Goal: Transaction & Acquisition: Book appointment/travel/reservation

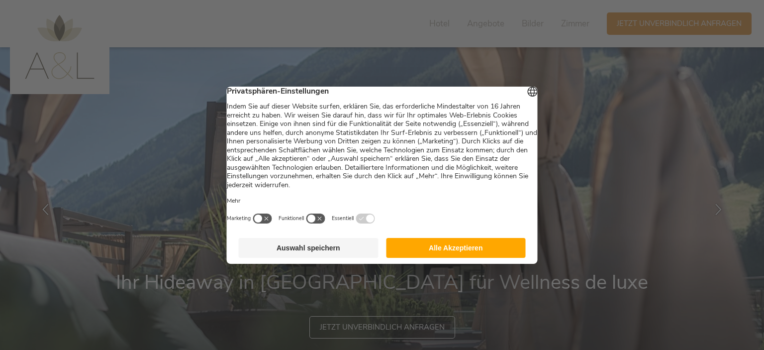
click at [507, 250] on button "Alle Akzeptieren" at bounding box center [456, 248] width 140 height 20
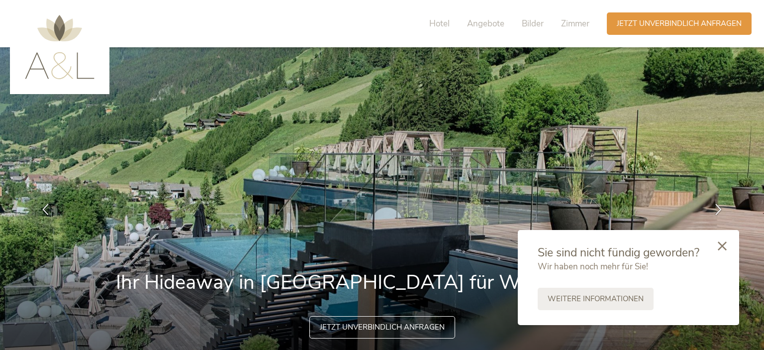
click at [725, 243] on icon at bounding box center [722, 245] width 9 height 9
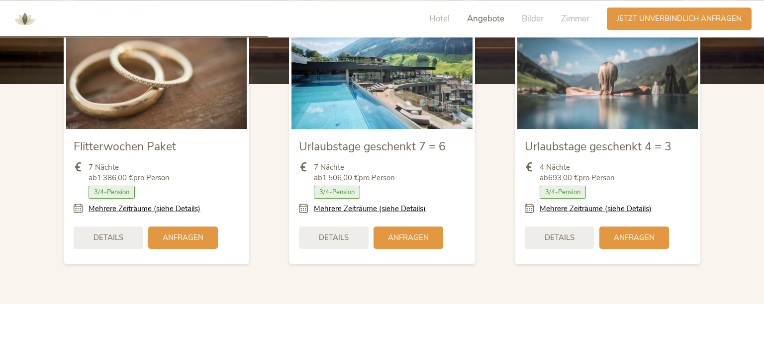
scroll to position [1295, 0]
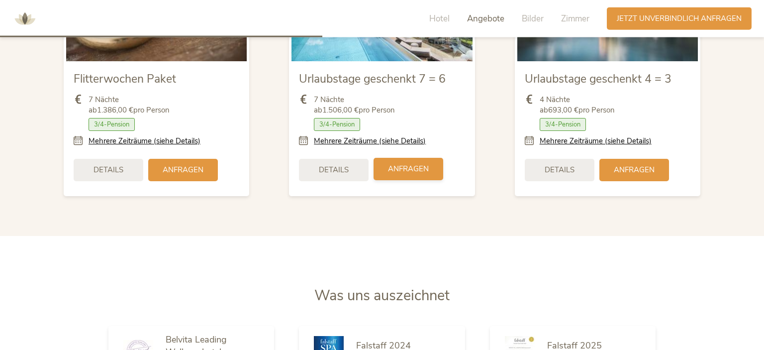
click at [411, 169] on span "Anfragen" at bounding box center [408, 169] width 41 height 10
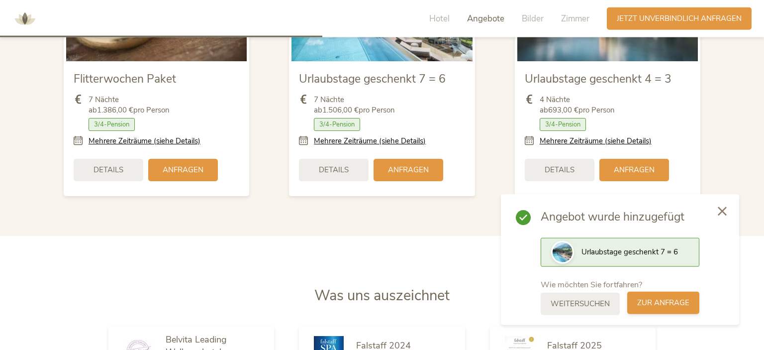
click at [665, 303] on span "zur Anfrage" at bounding box center [663, 302] width 52 height 10
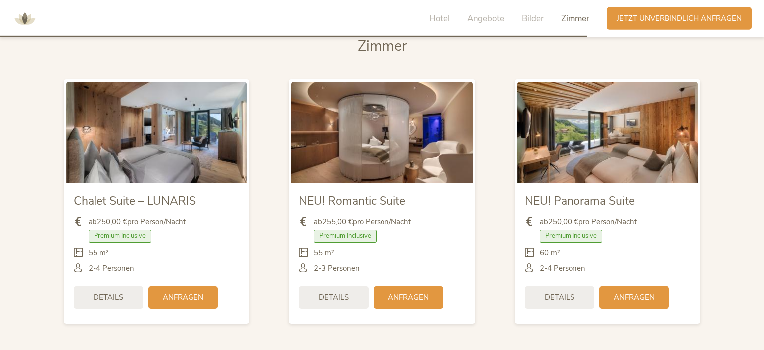
scroll to position [2399, 0]
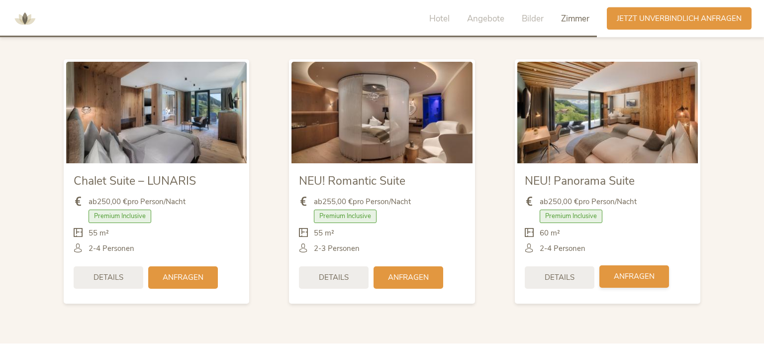
click at [641, 273] on span "Anfragen" at bounding box center [634, 276] width 41 height 10
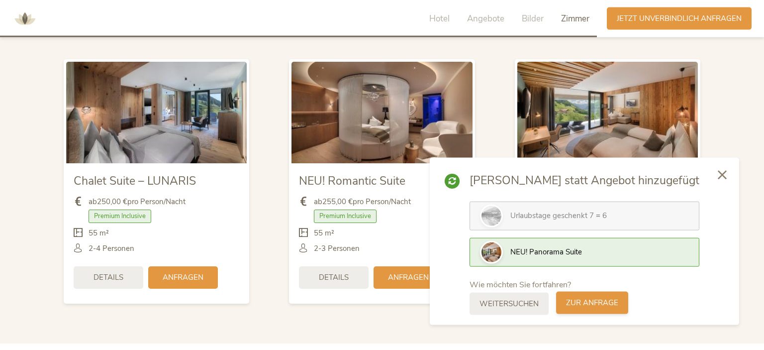
click at [618, 301] on span "zur Anfrage" at bounding box center [592, 302] width 52 height 10
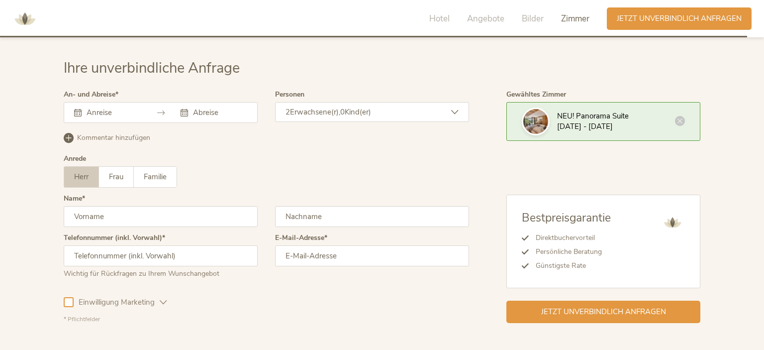
scroll to position [3007, 0]
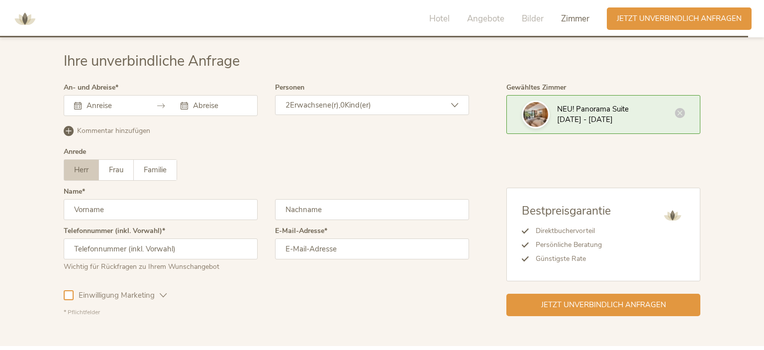
click at [681, 109] on icon at bounding box center [680, 113] width 10 height 10
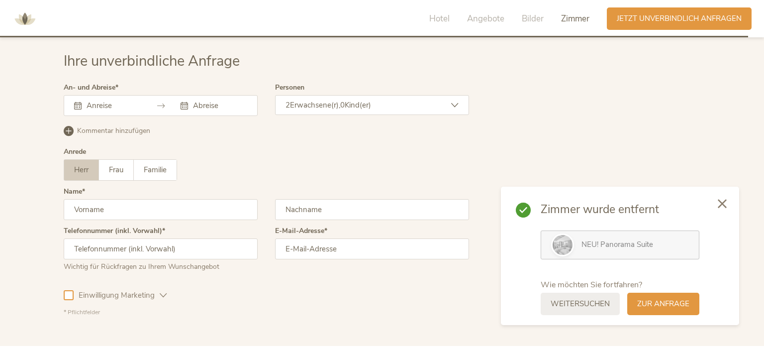
click at [79, 102] on icon at bounding box center [77, 105] width 7 height 7
click at [183, 104] on icon at bounding box center [184, 105] width 7 height 7
click at [650, 301] on span "zur Anfrage" at bounding box center [663, 302] width 52 height 10
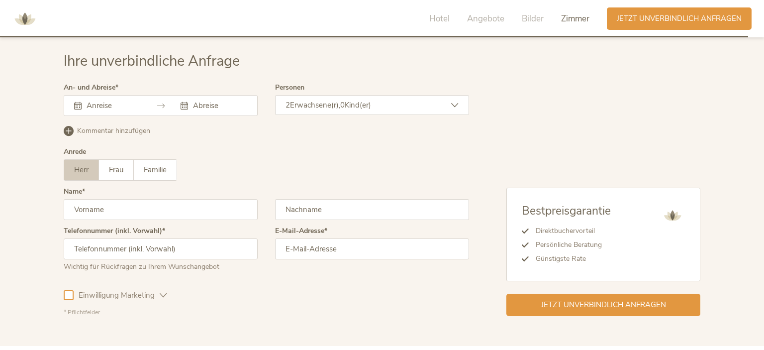
click at [650, 301] on span "Jetzt unverbindlich anfragen" at bounding box center [603, 304] width 125 height 10
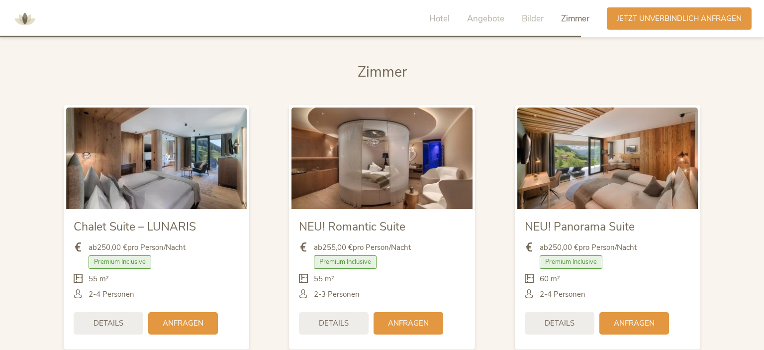
scroll to position [2369, 0]
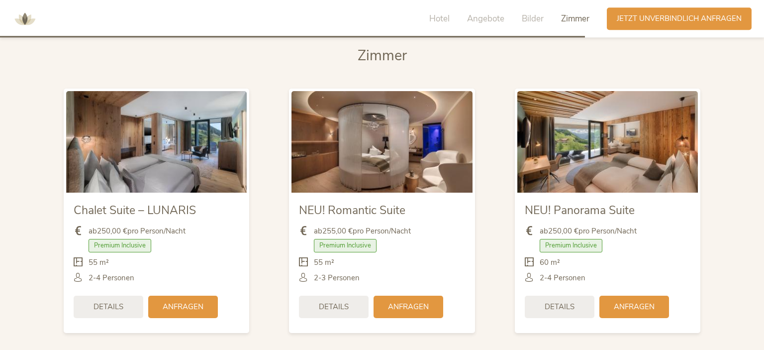
click at [401, 156] on img at bounding box center [381, 141] width 181 height 101
click at [409, 302] on span "Anfragen" at bounding box center [408, 305] width 41 height 10
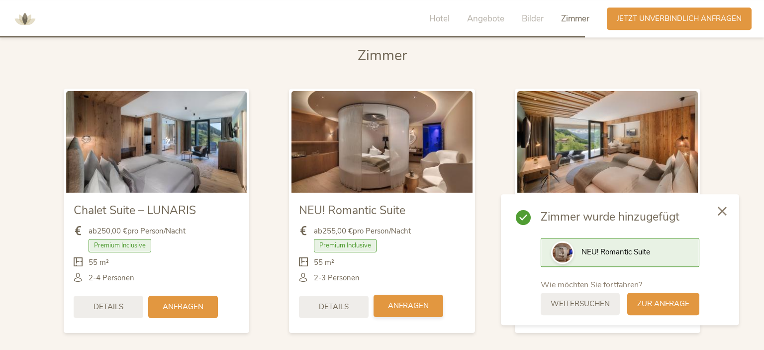
click at [408, 305] on span "Anfragen" at bounding box center [408, 305] width 41 height 10
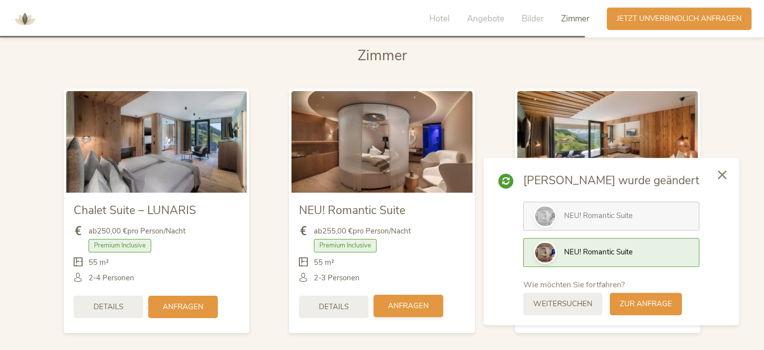
click at [408, 305] on span "Anfragen" at bounding box center [408, 305] width 41 height 10
click at [633, 220] on span "NEU! Romantic Suite" at bounding box center [598, 215] width 69 height 10
click at [633, 251] on span "NEU! Romantic Suite" at bounding box center [598, 252] width 69 height 10
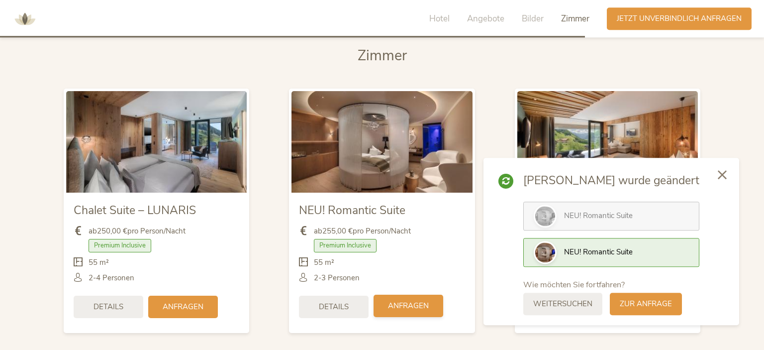
click at [415, 305] on span "Anfragen" at bounding box center [408, 305] width 41 height 10
click at [672, 302] on span "zur Anfrage" at bounding box center [646, 302] width 52 height 10
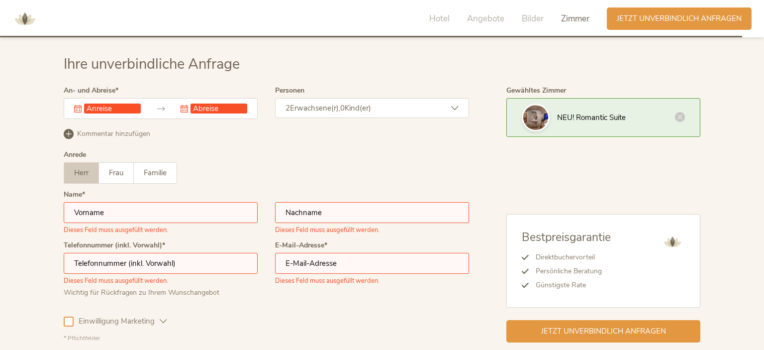
scroll to position [3007, 0]
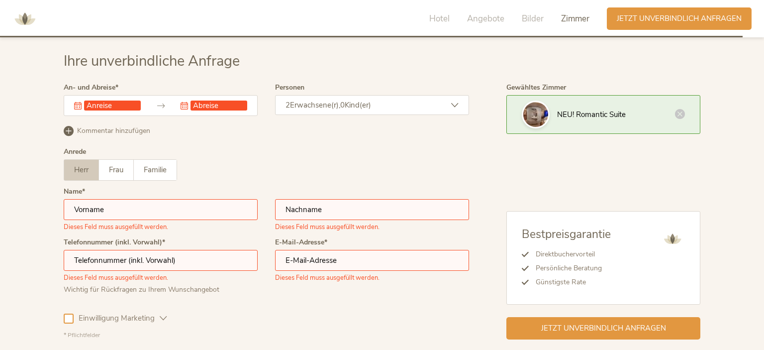
click at [451, 173] on div "Herr Frau Familie Herr Frau Familie" at bounding box center [266, 169] width 405 height 21
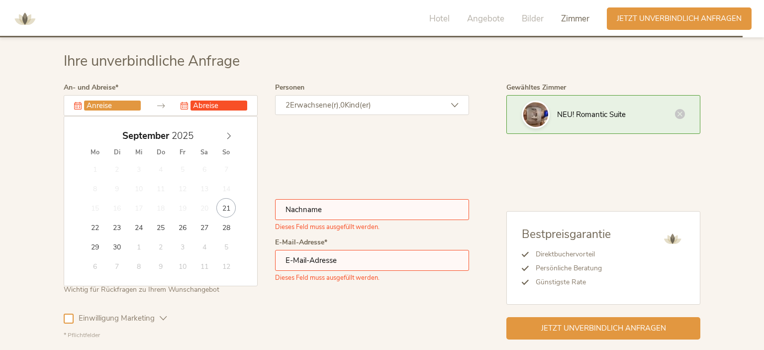
click at [118, 103] on input "text" at bounding box center [112, 105] width 57 height 10
click at [229, 133] on icon at bounding box center [228, 135] width 7 height 7
type input "[DATE]"
click at [220, 106] on input "text" at bounding box center [218, 105] width 57 height 10
click at [230, 133] on icon at bounding box center [228, 135] width 7 height 7
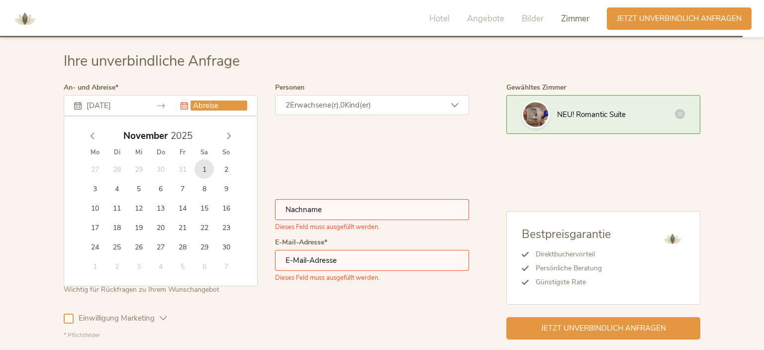
type input "[DATE]"
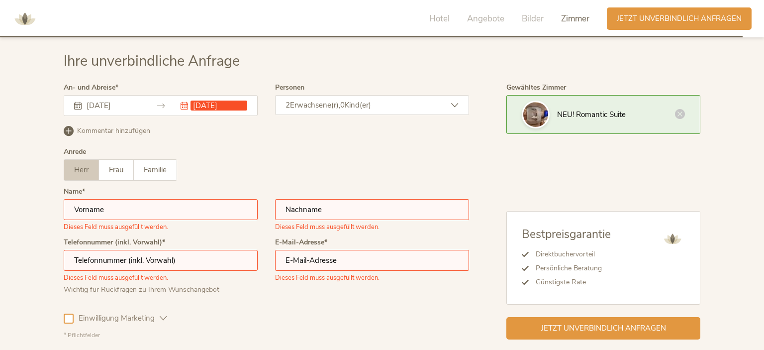
click at [124, 203] on input "text" at bounding box center [161, 209] width 194 height 21
type input "Burkhardt"
click at [321, 210] on input "text" at bounding box center [372, 209] width 194 height 21
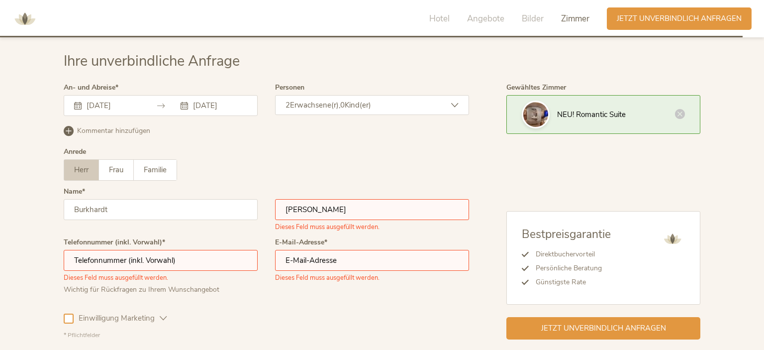
type input "[PERSON_NAME]"
click at [146, 257] on input "text" at bounding box center [161, 260] width 194 height 21
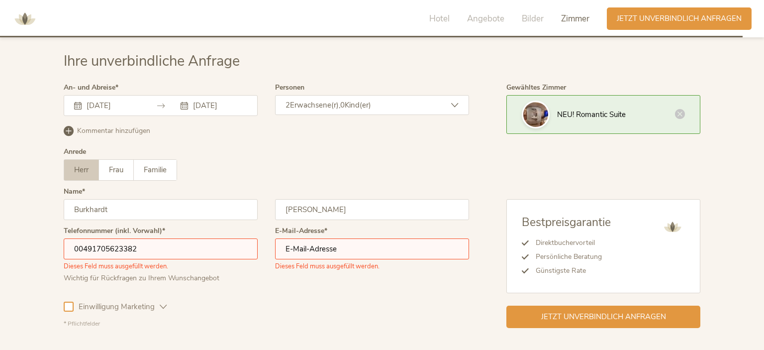
type input "00491705623382"
click at [335, 247] on input "email" at bounding box center [372, 248] width 194 height 21
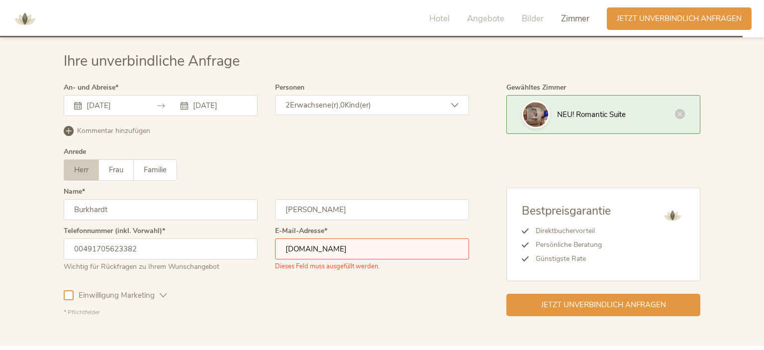
click at [314, 248] on input "[DOMAIN_NAME]" at bounding box center [372, 248] width 194 height 21
type input "[EMAIL_ADDRESS][DOMAIN_NAME]"
click at [69, 294] on div at bounding box center [69, 295] width 10 height 10
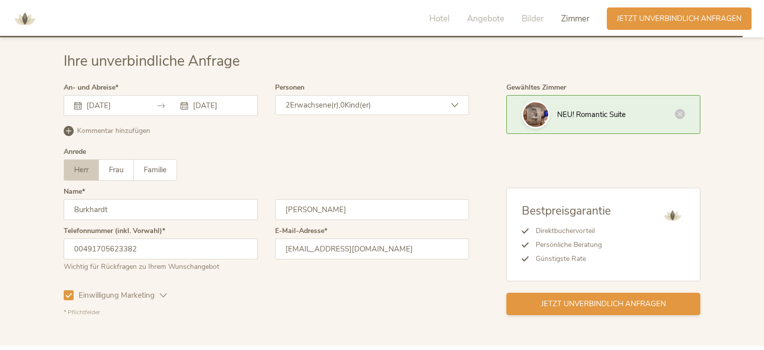
click at [635, 302] on span "Jetzt unverbindlich anfragen" at bounding box center [603, 303] width 125 height 10
